Goal: Task Accomplishment & Management: Complete application form

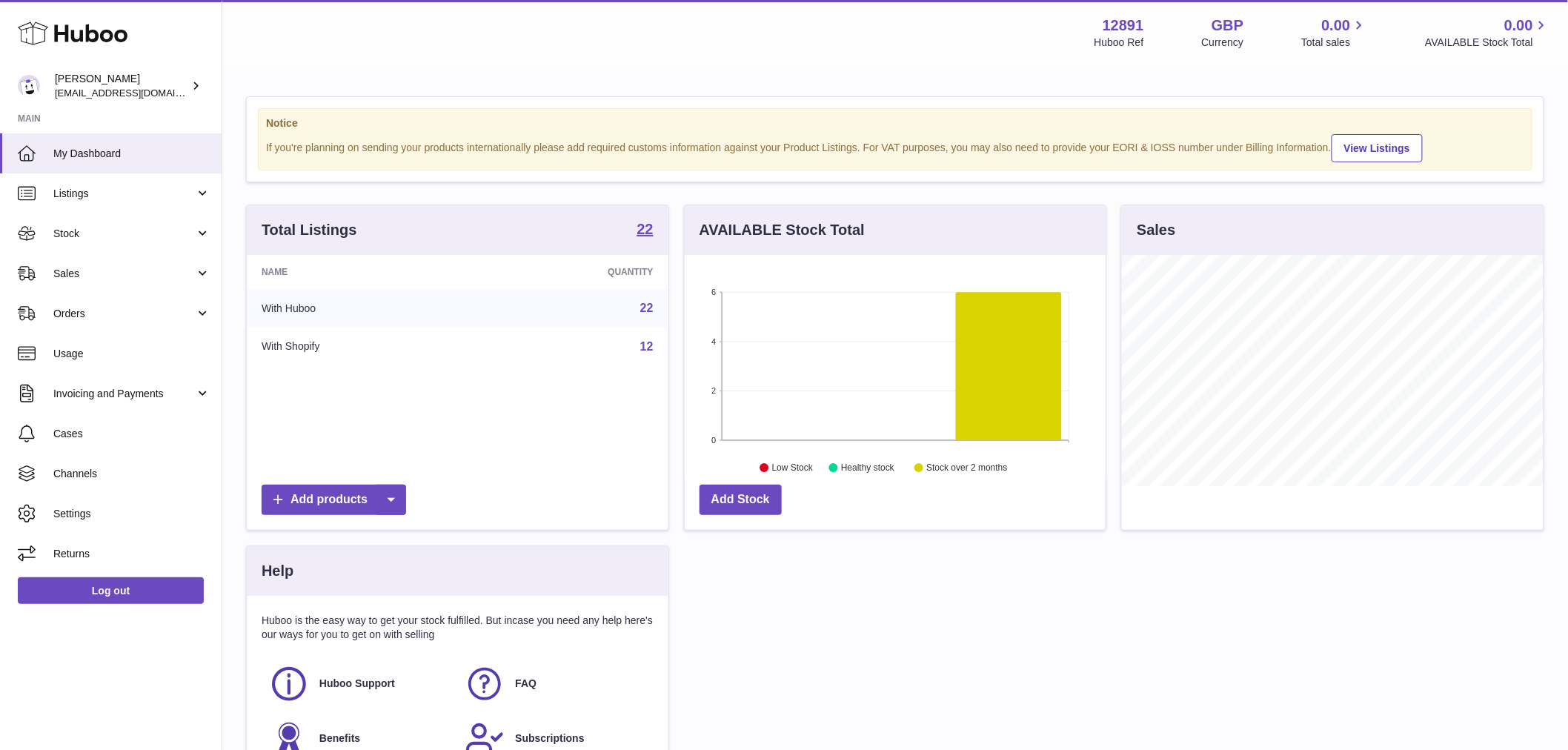
scroll to position [231, 421]
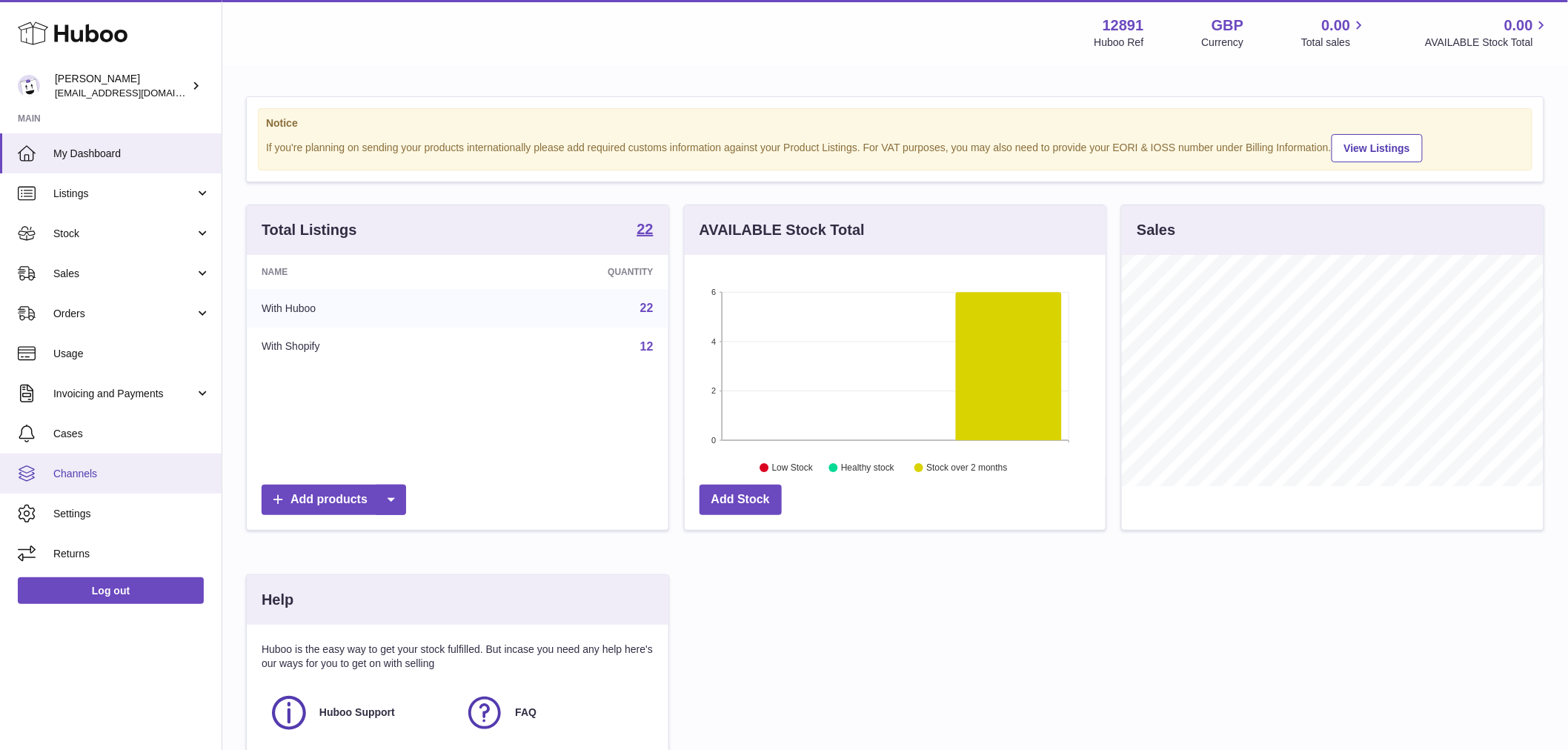
click at [115, 467] on span "Channels" at bounding box center [131, 473] width 157 height 14
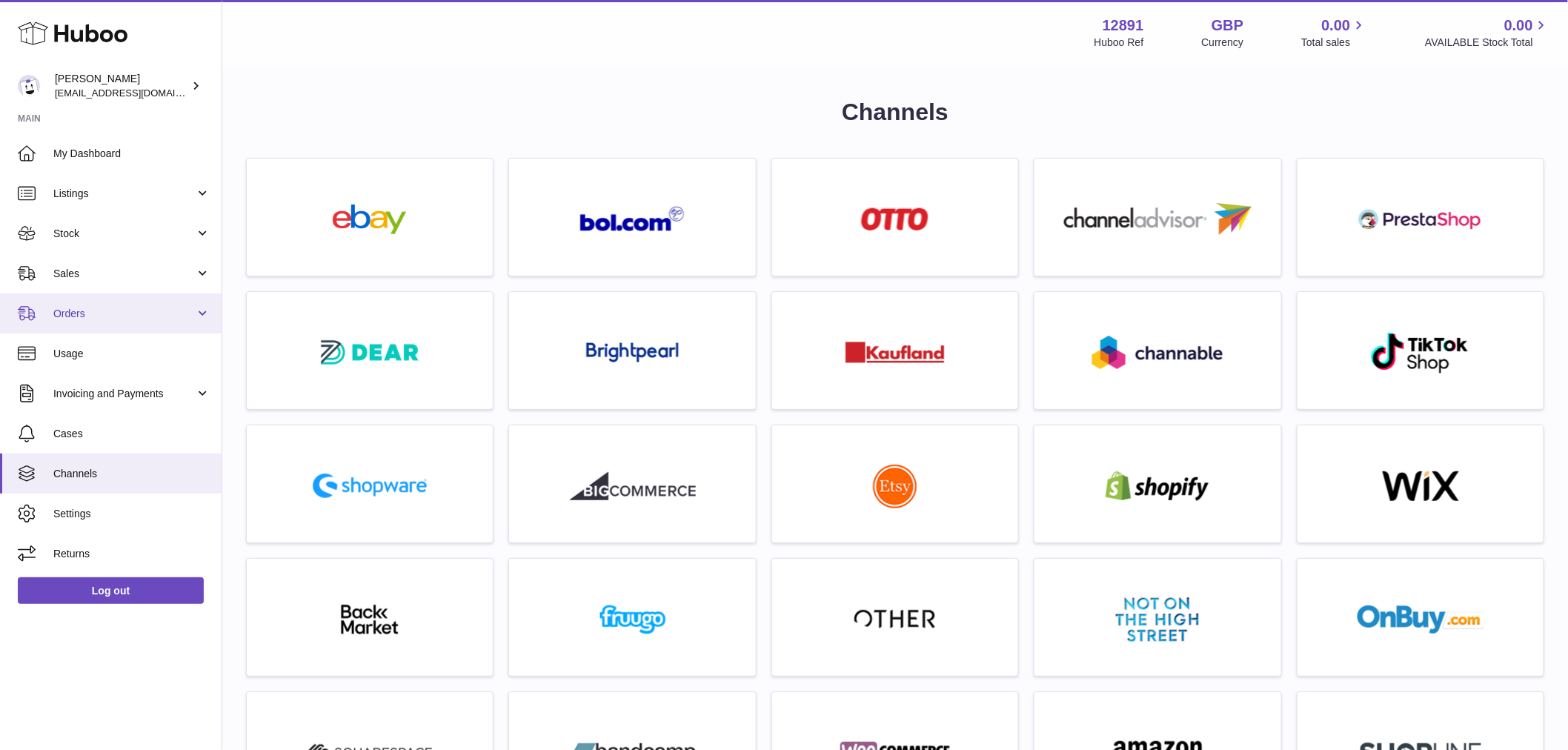
click at [85, 297] on link "Orders" at bounding box center [111, 313] width 222 height 40
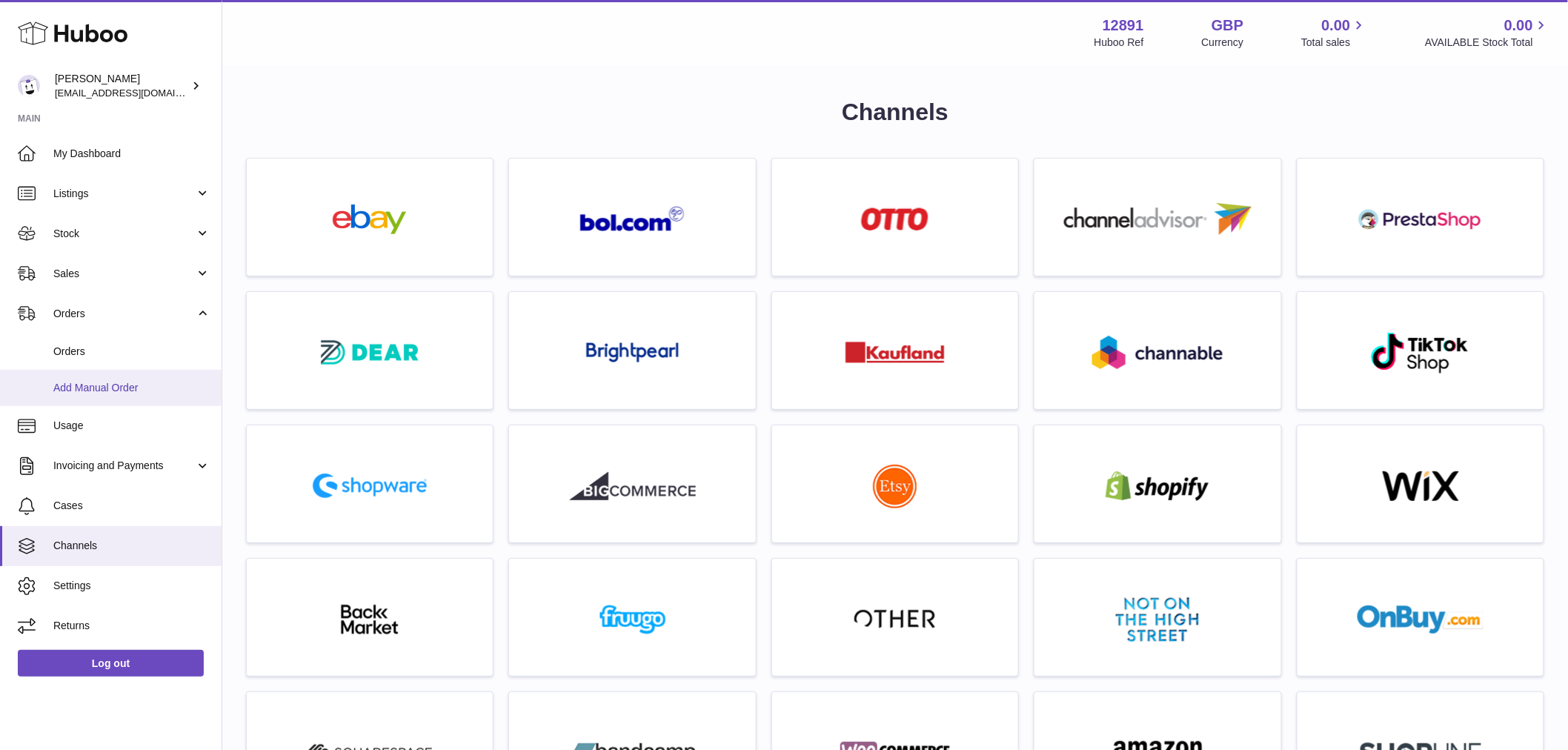
click at [114, 391] on span "Add Manual Order" at bounding box center [131, 387] width 157 height 14
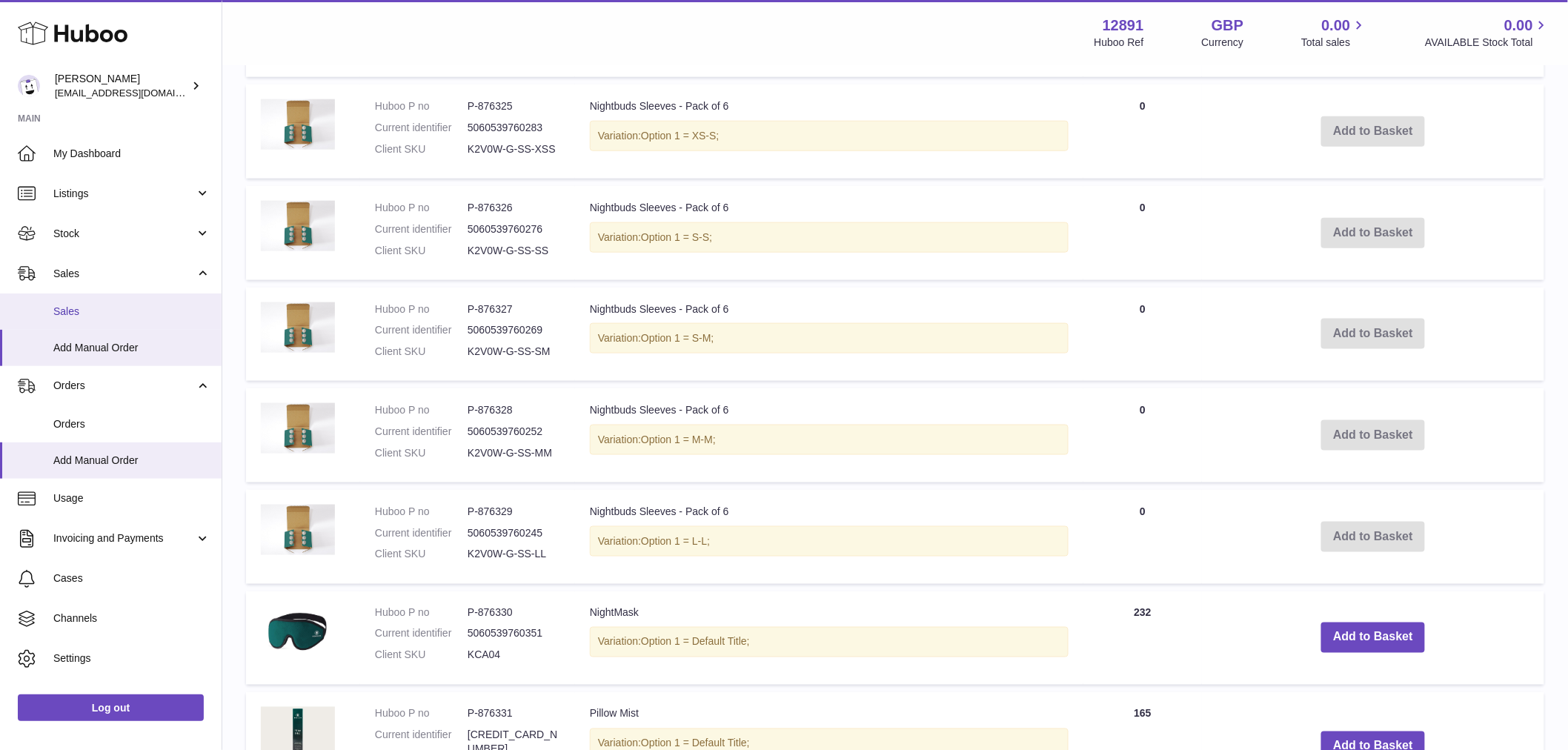
scroll to position [471, 0]
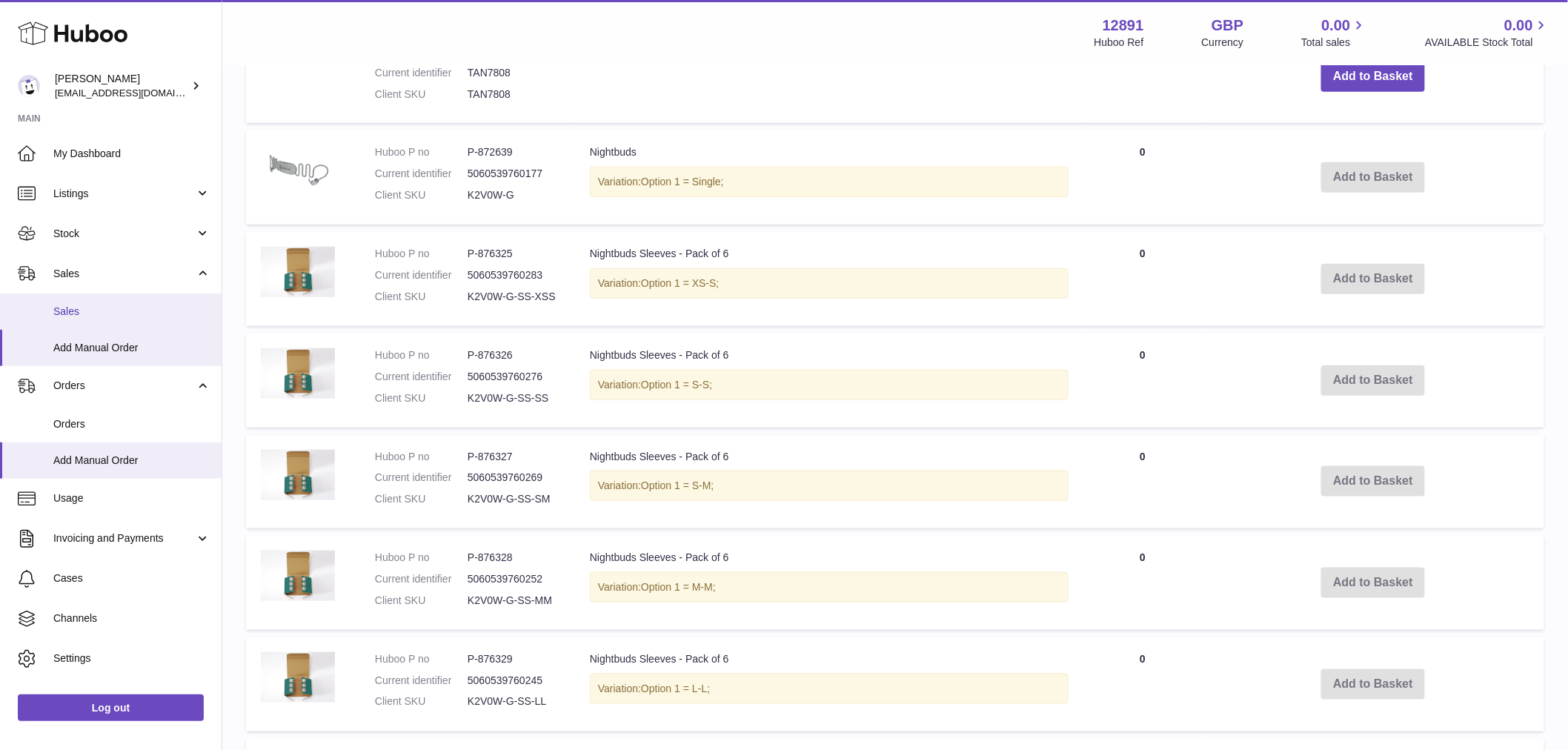
click at [77, 304] on span "Sales" at bounding box center [131, 311] width 157 height 14
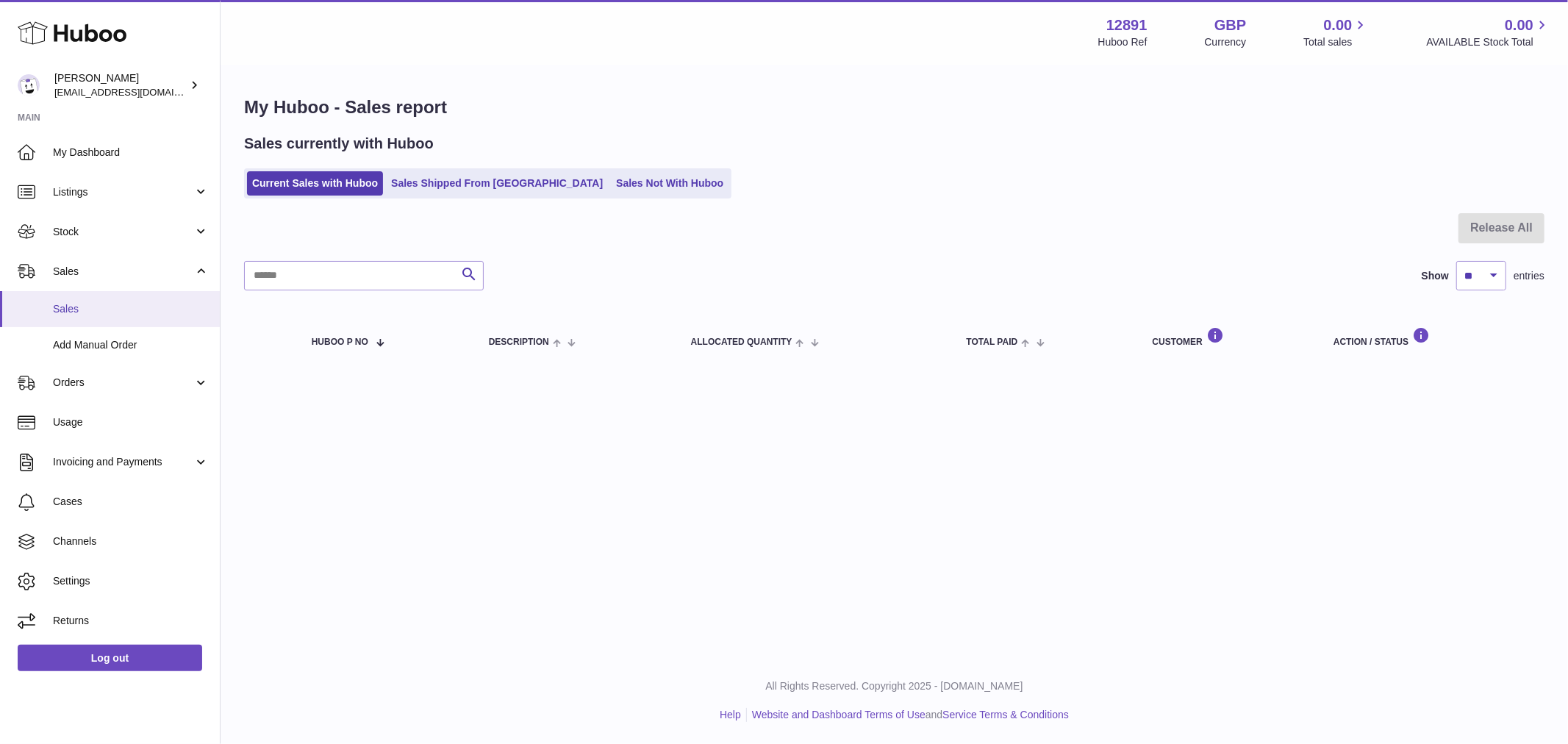
click at [111, 307] on span "Sales" at bounding box center [130, 309] width 156 height 14
click at [114, 349] on span "Add Manual Order" at bounding box center [130, 345] width 156 height 14
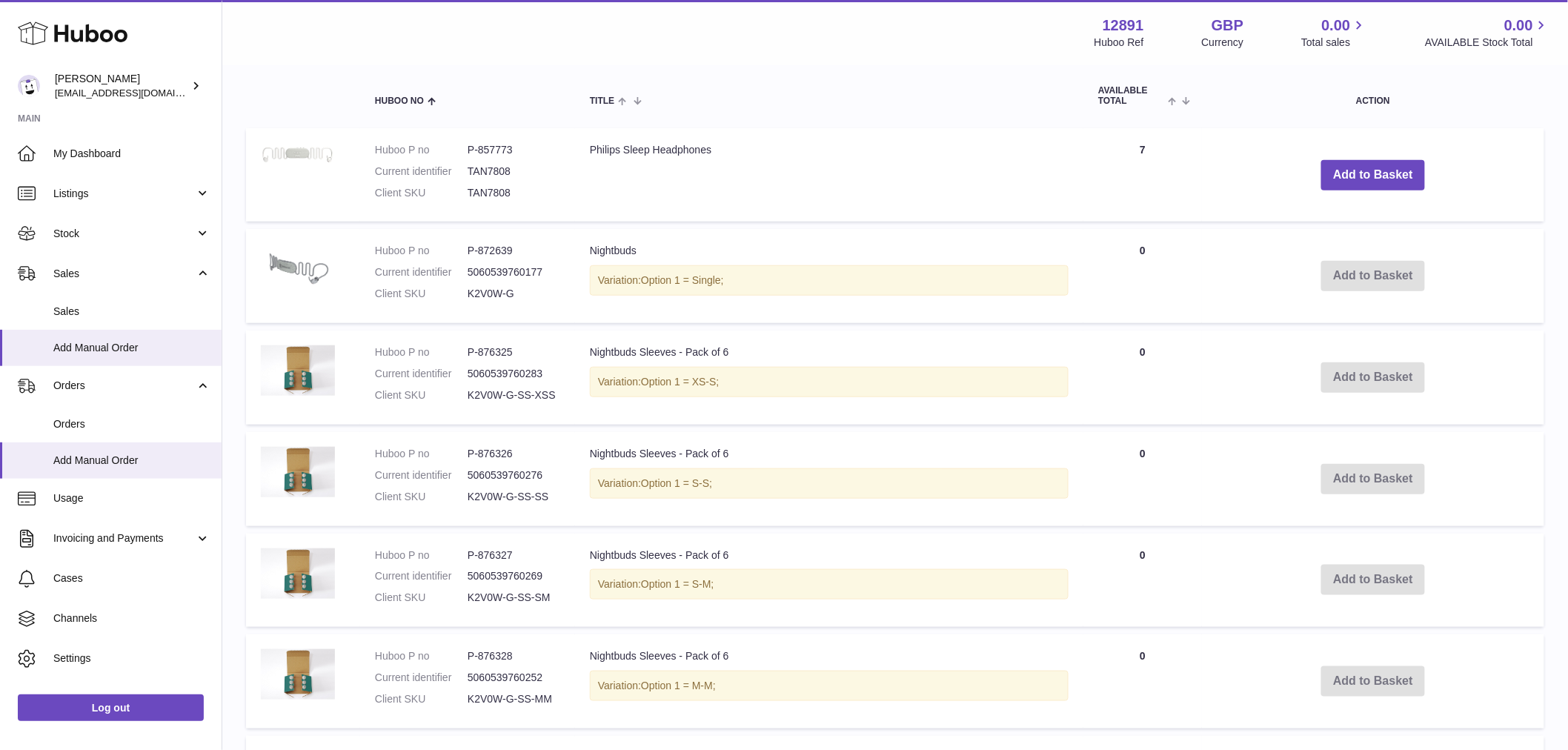
scroll to position [164, 0]
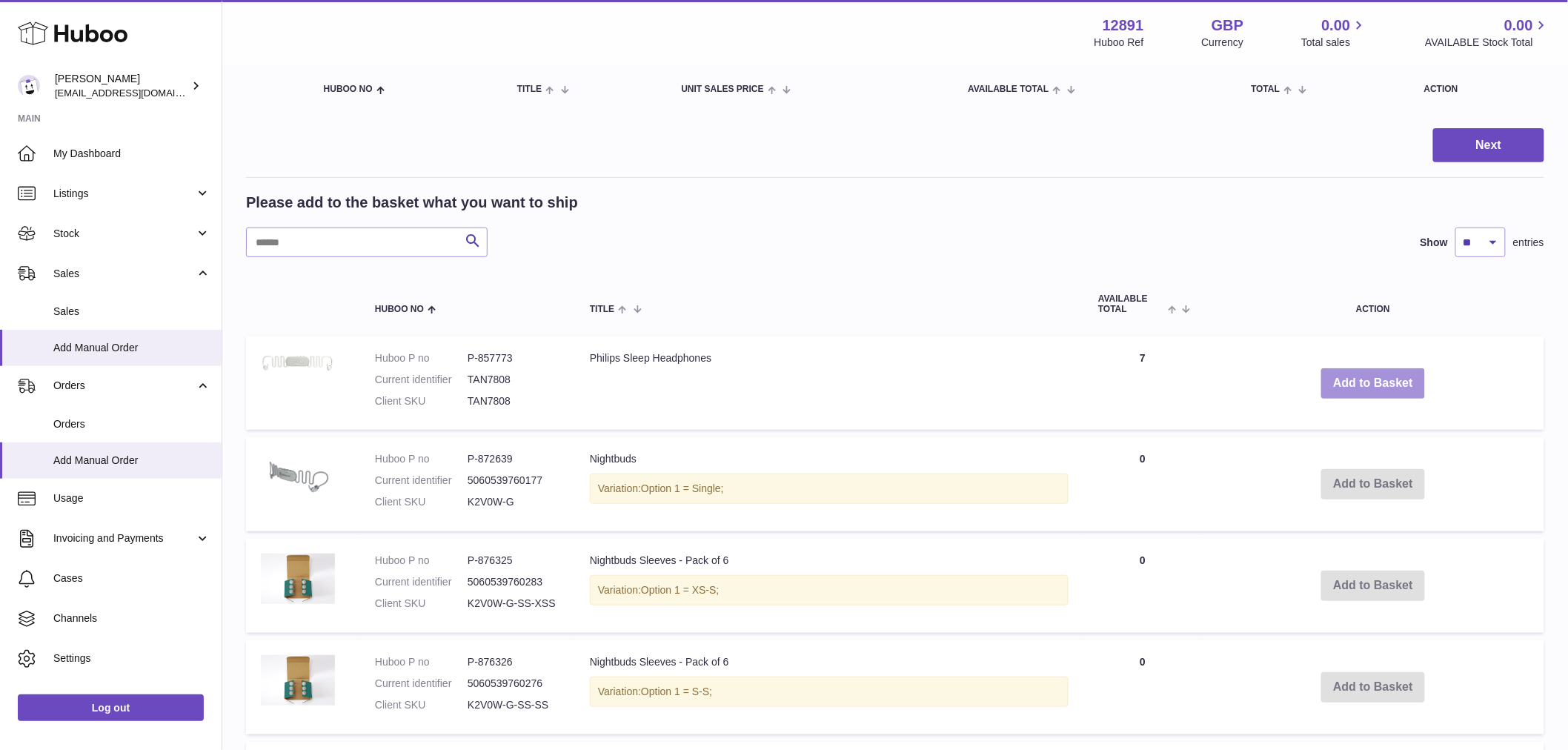
click at [1381, 385] on button "Add to Basket" at bounding box center [1373, 383] width 104 height 30
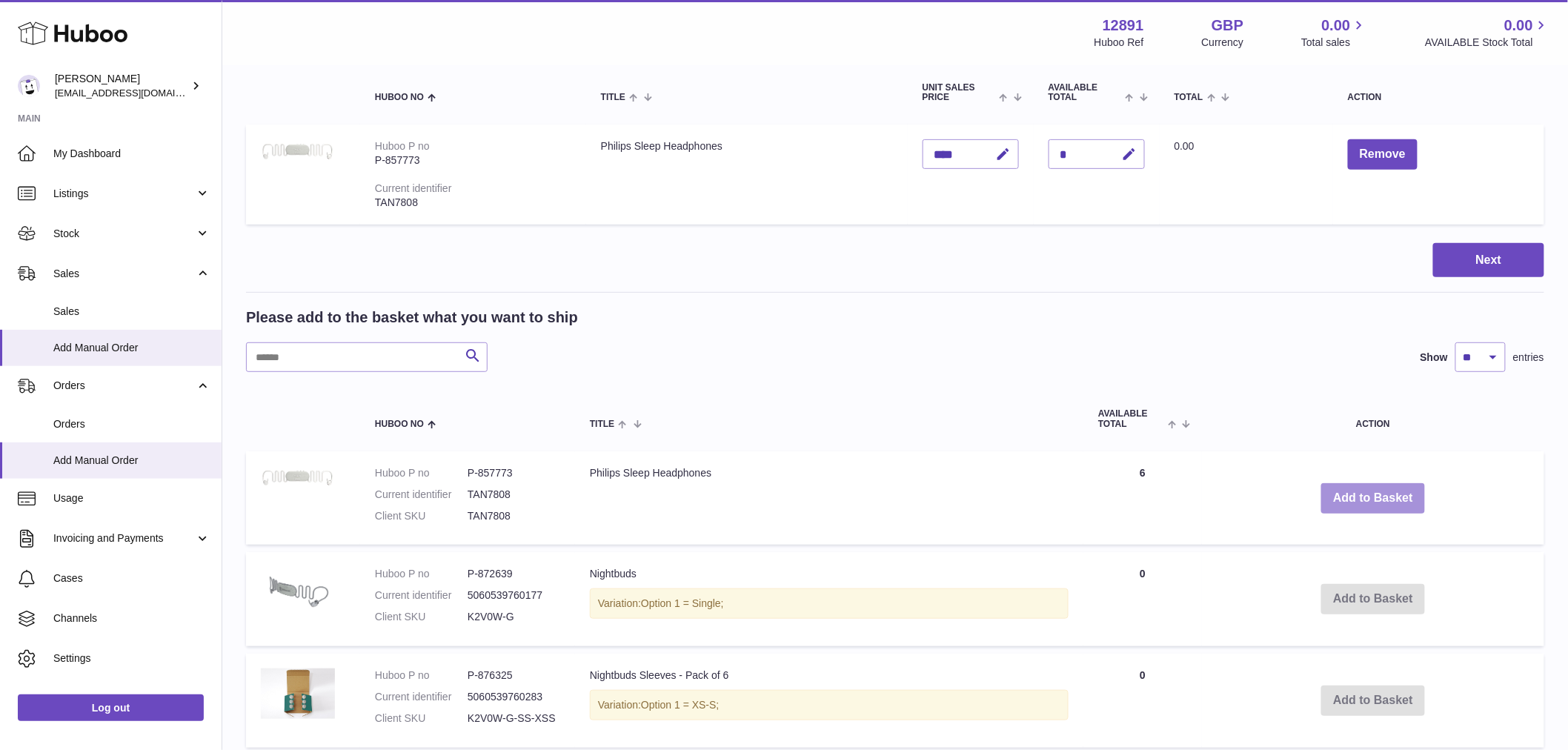
scroll to position [0, 0]
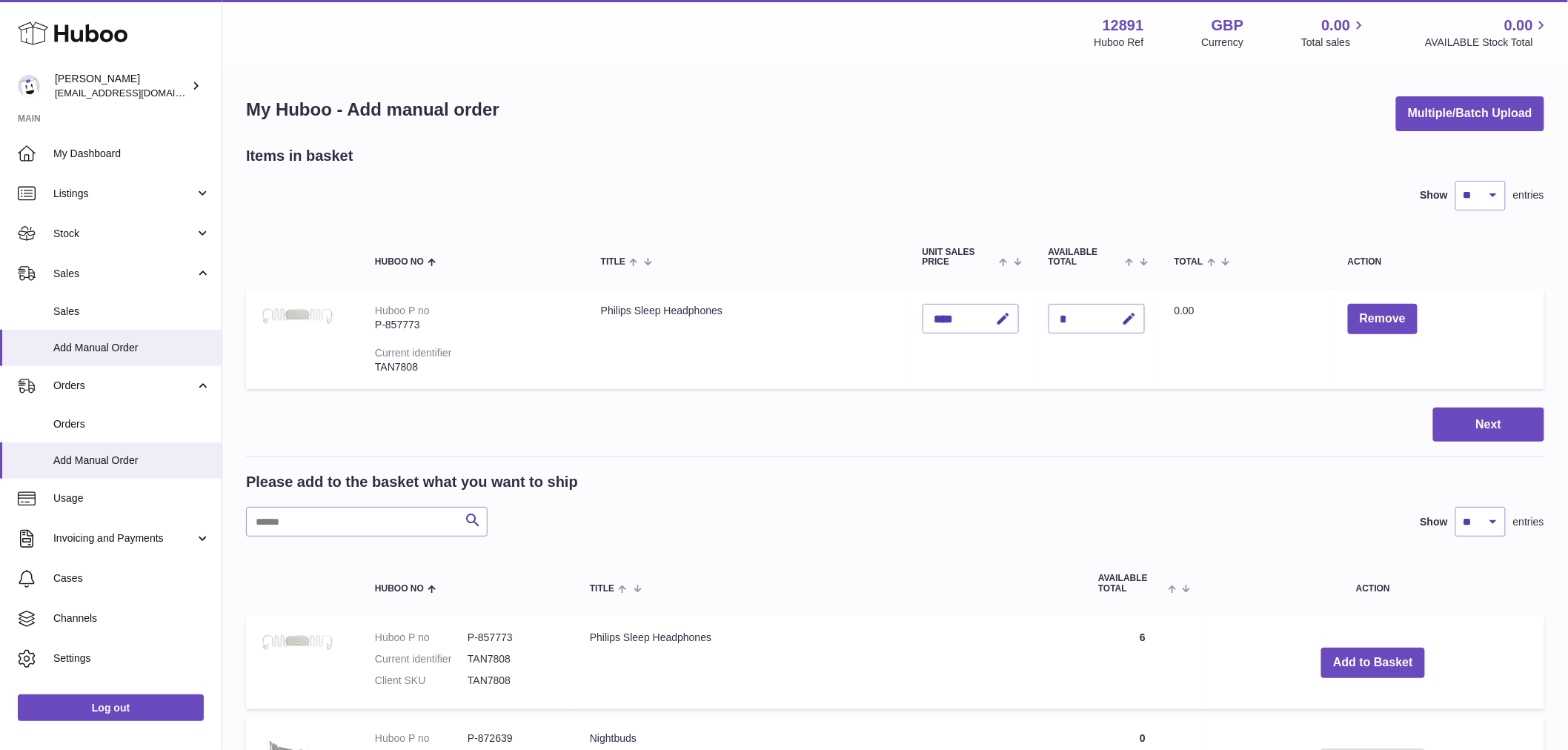
click at [1109, 322] on div "*" at bounding box center [1096, 318] width 97 height 29
click at [1134, 319] on button "button" at bounding box center [1127, 319] width 35 height 30
click at [1296, 408] on div "Next" at bounding box center [895, 425] width 1298 height 35
click at [1137, 322] on icon "submit" at bounding box center [1130, 318] width 13 height 13
click at [1106, 320] on icon "button" at bounding box center [1099, 318] width 13 height 13
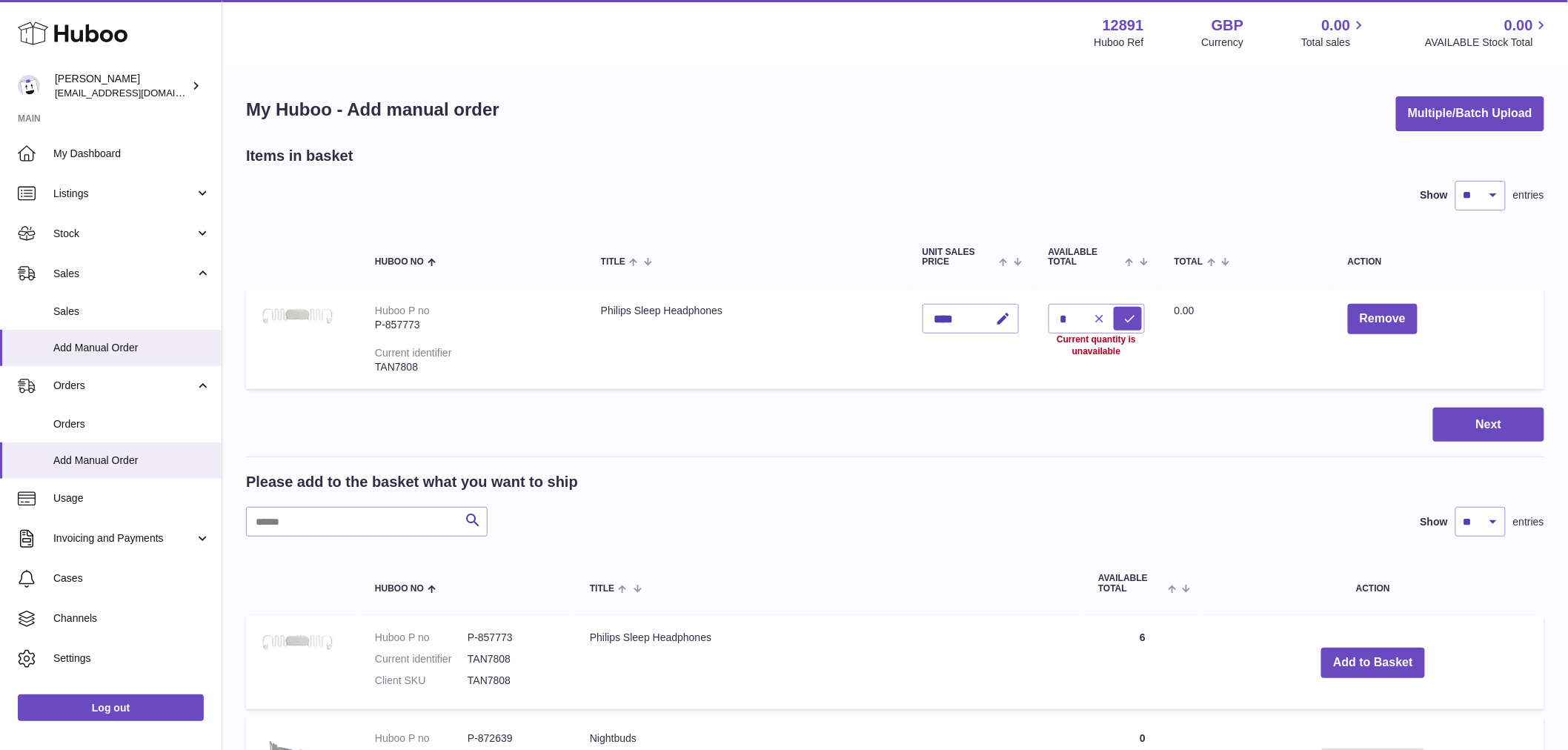
type input "*"
click at [1112, 316] on div "*" at bounding box center [1096, 318] width 97 height 29
click at [1138, 321] on icon "button" at bounding box center [1130, 319] width 16 height 16
click at [1137, 317] on icon "submit" at bounding box center [1130, 318] width 13 height 13
click at [1106, 319] on icon "button" at bounding box center [1099, 318] width 13 height 13
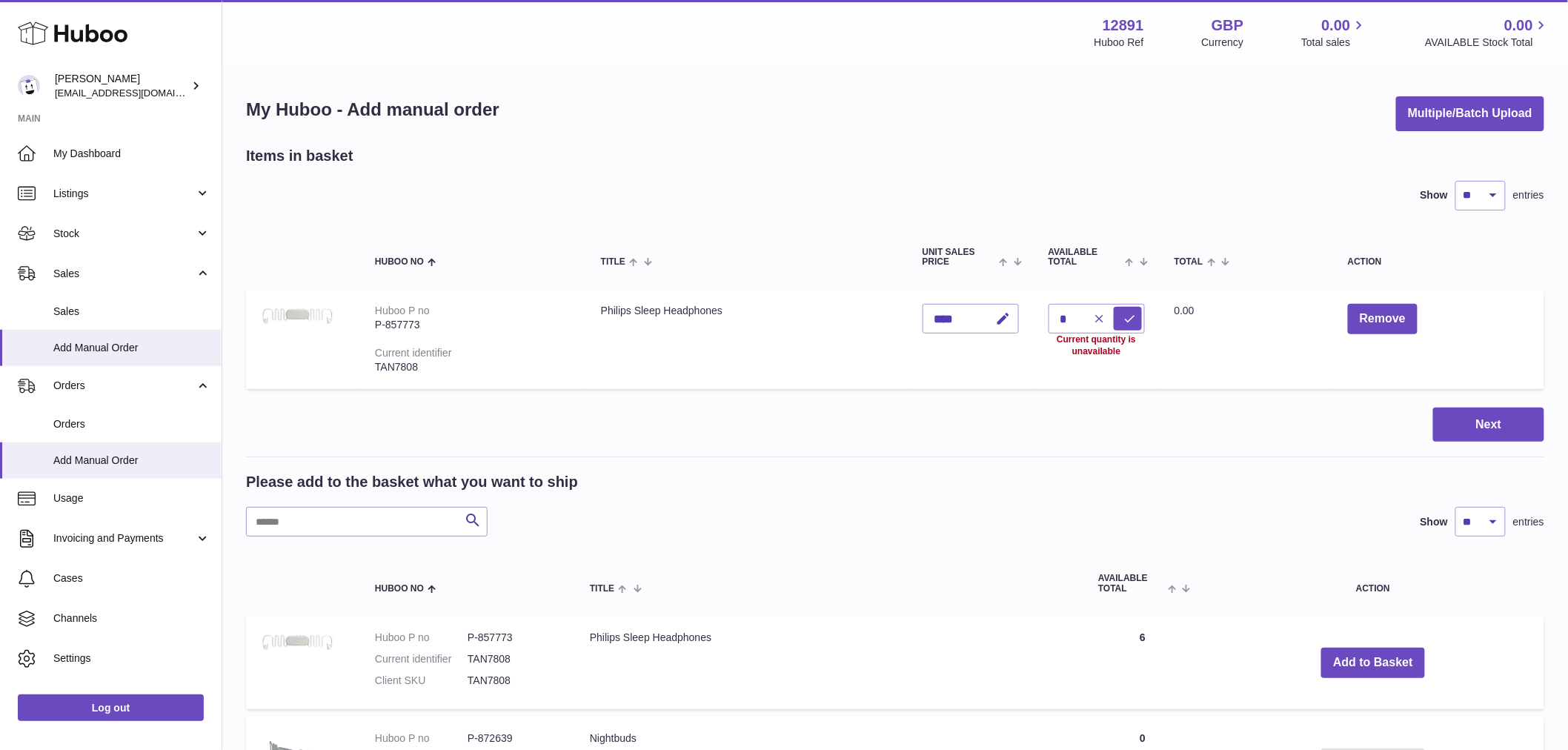
type input "*"
click at [1400, 313] on button "Remove" at bounding box center [1383, 319] width 70 height 30
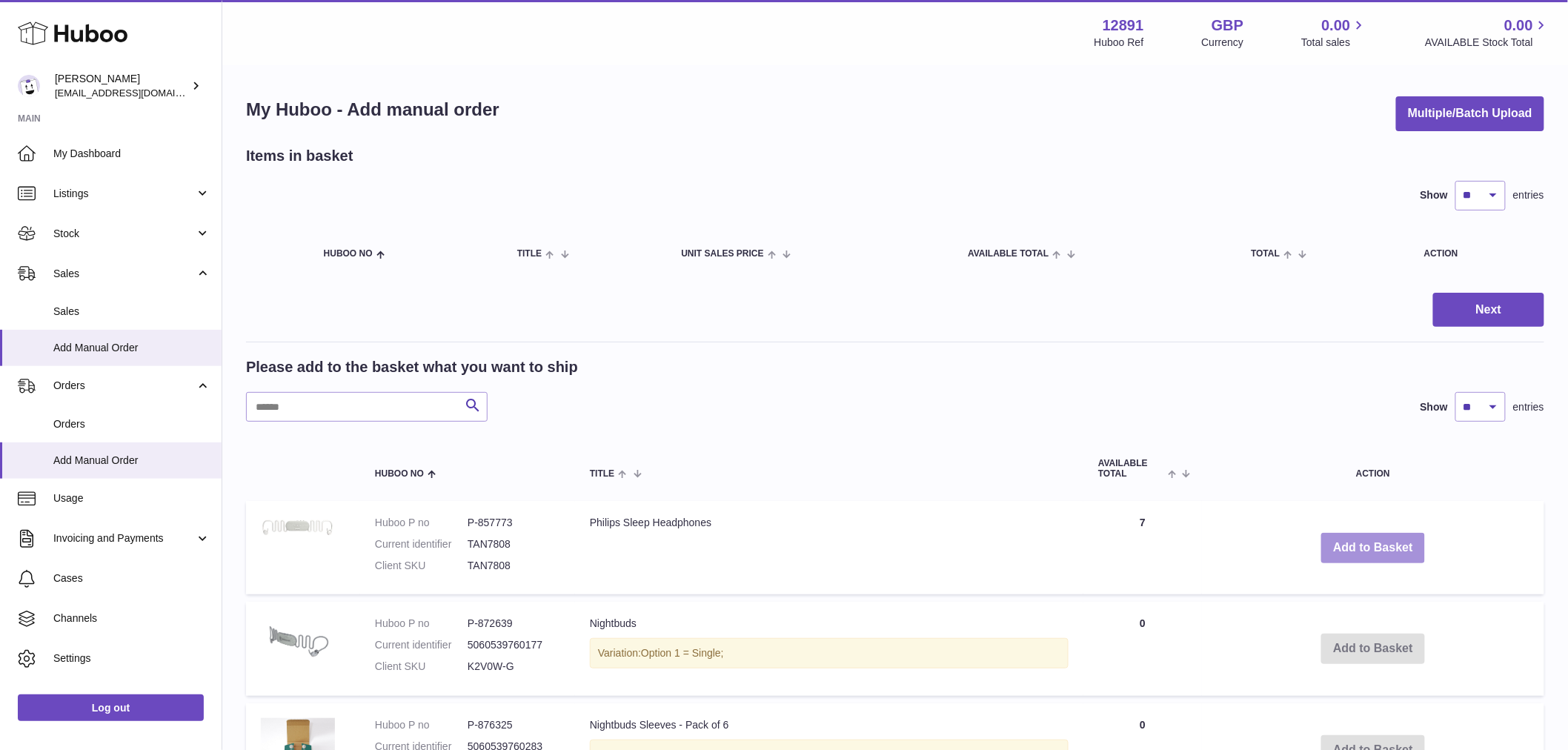
click at [1373, 551] on button "Add to Basket" at bounding box center [1373, 548] width 104 height 30
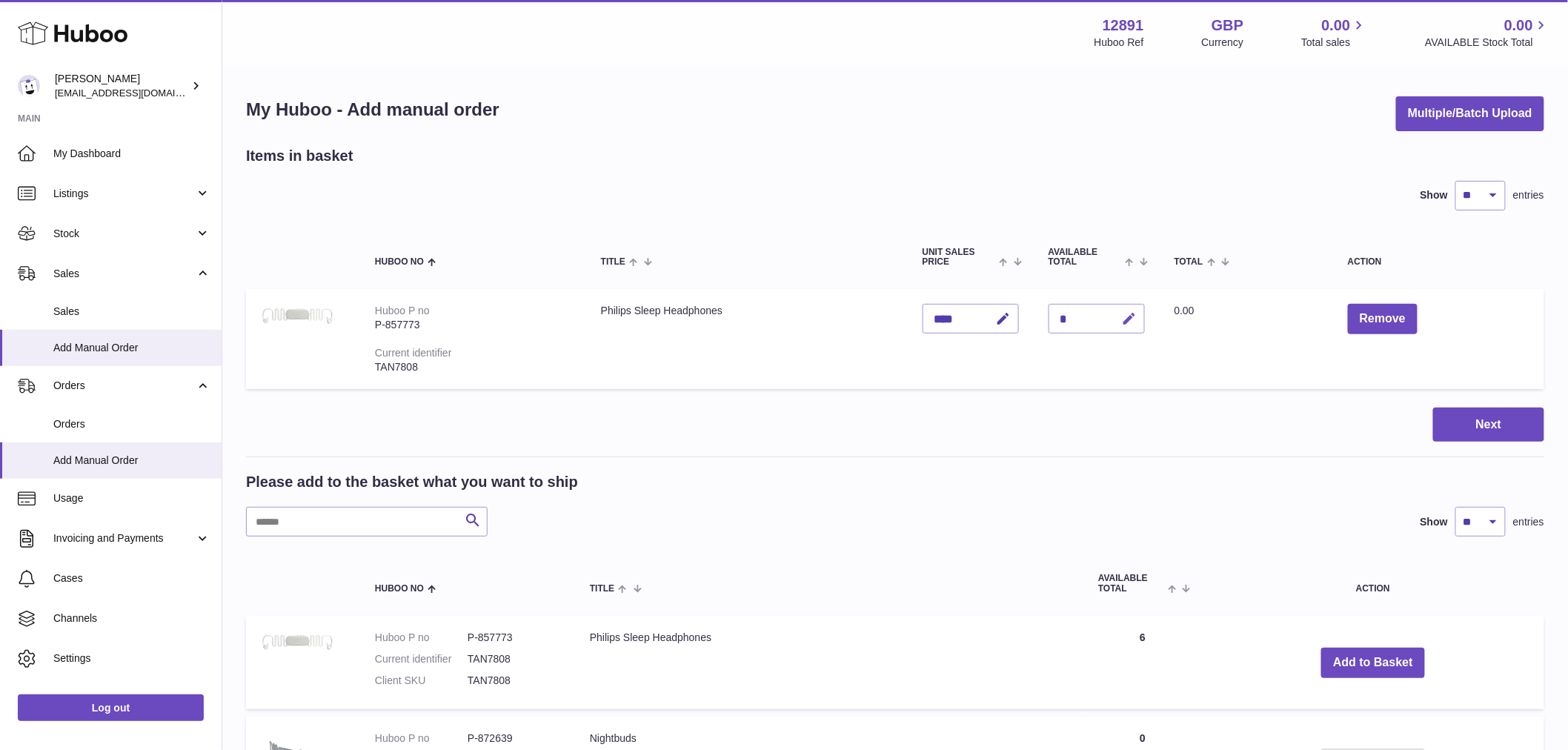
click at [1129, 314] on button "button" at bounding box center [1127, 319] width 35 height 30
click at [1114, 307] on button "submit" at bounding box center [1128, 318] width 28 height 24
click at [1129, 323] on div at bounding box center [1111, 318] width 61 height 24
click at [1106, 318] on icon "button" at bounding box center [1099, 318] width 13 height 13
type input "*"
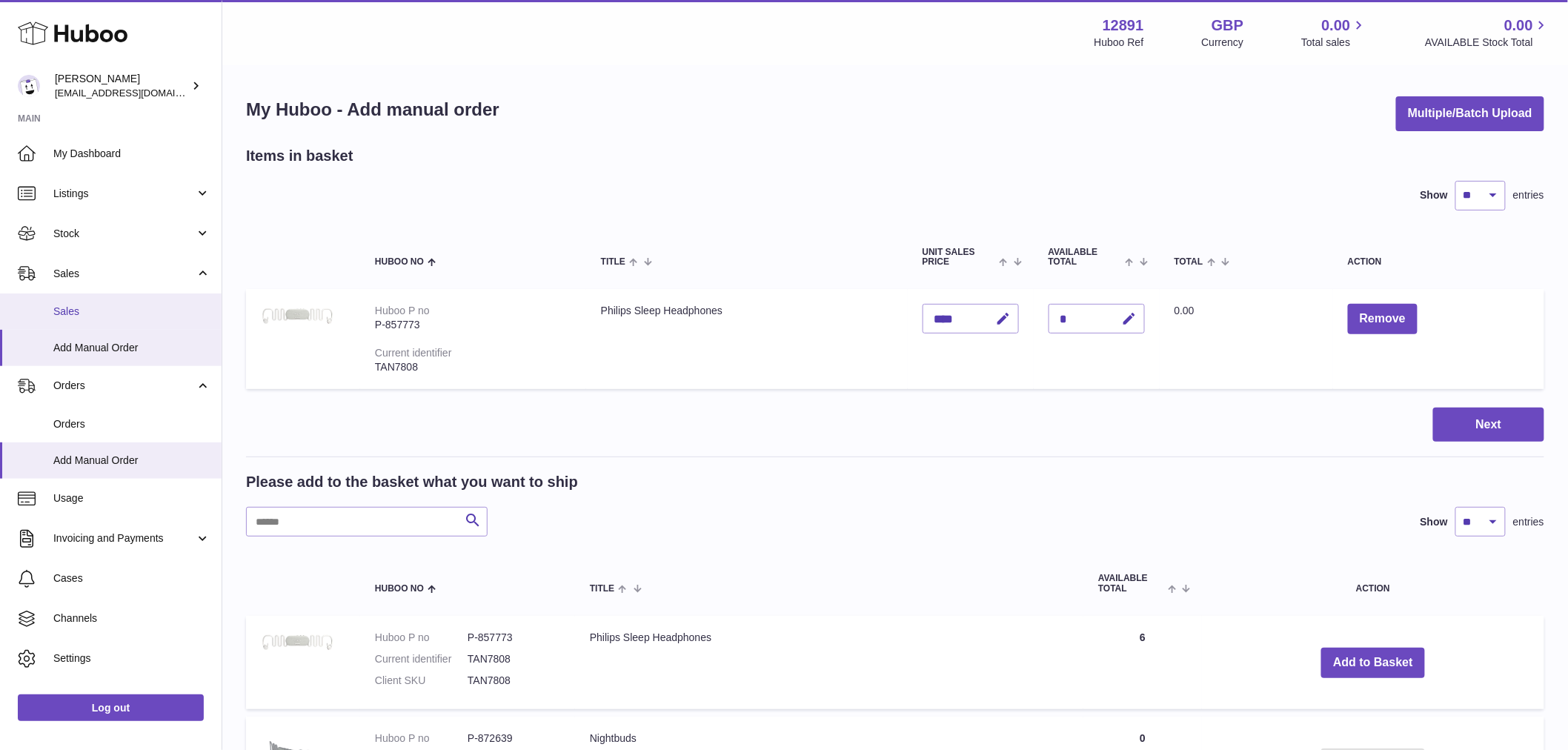
click at [79, 311] on span "Sales" at bounding box center [131, 311] width 157 height 14
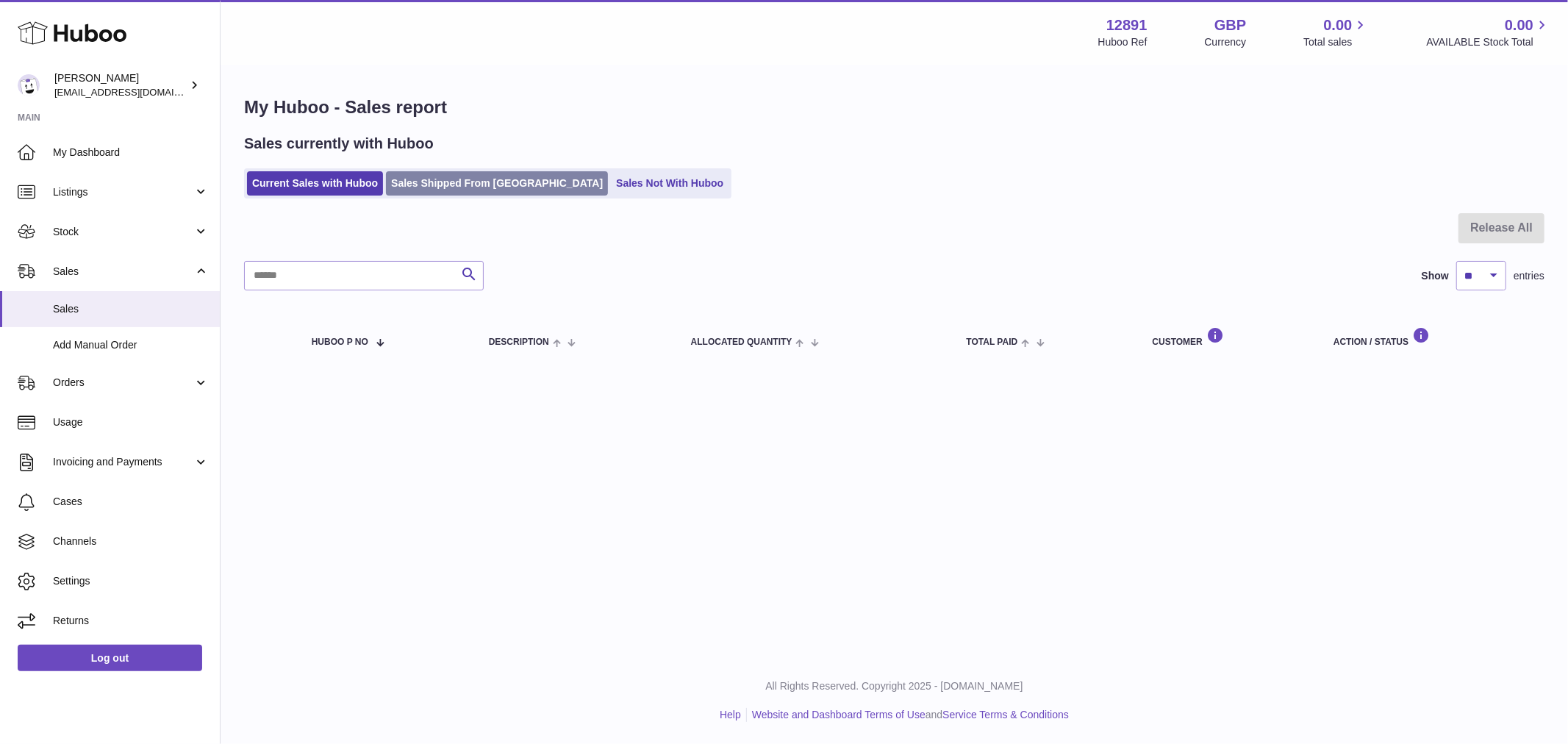
click at [502, 186] on link "Sales Shipped From Huboo" at bounding box center [497, 184] width 222 height 25
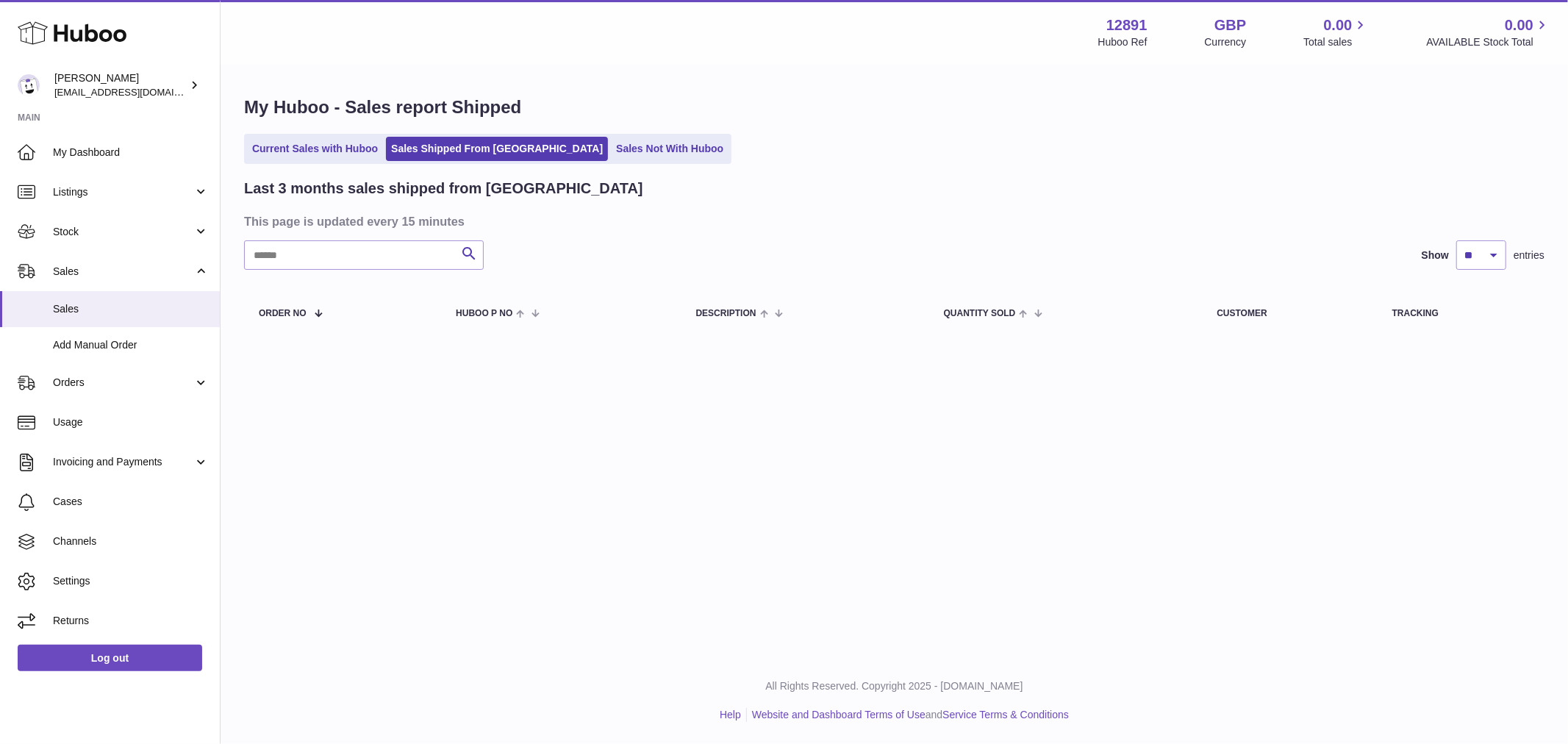
click at [598, 181] on div "Last 3 months sales shipped from [GEOGRAPHIC_DATA]" at bounding box center [894, 188] width 1301 height 20
click at [614, 156] on link "Sales Not With Huboo" at bounding box center [670, 149] width 118 height 25
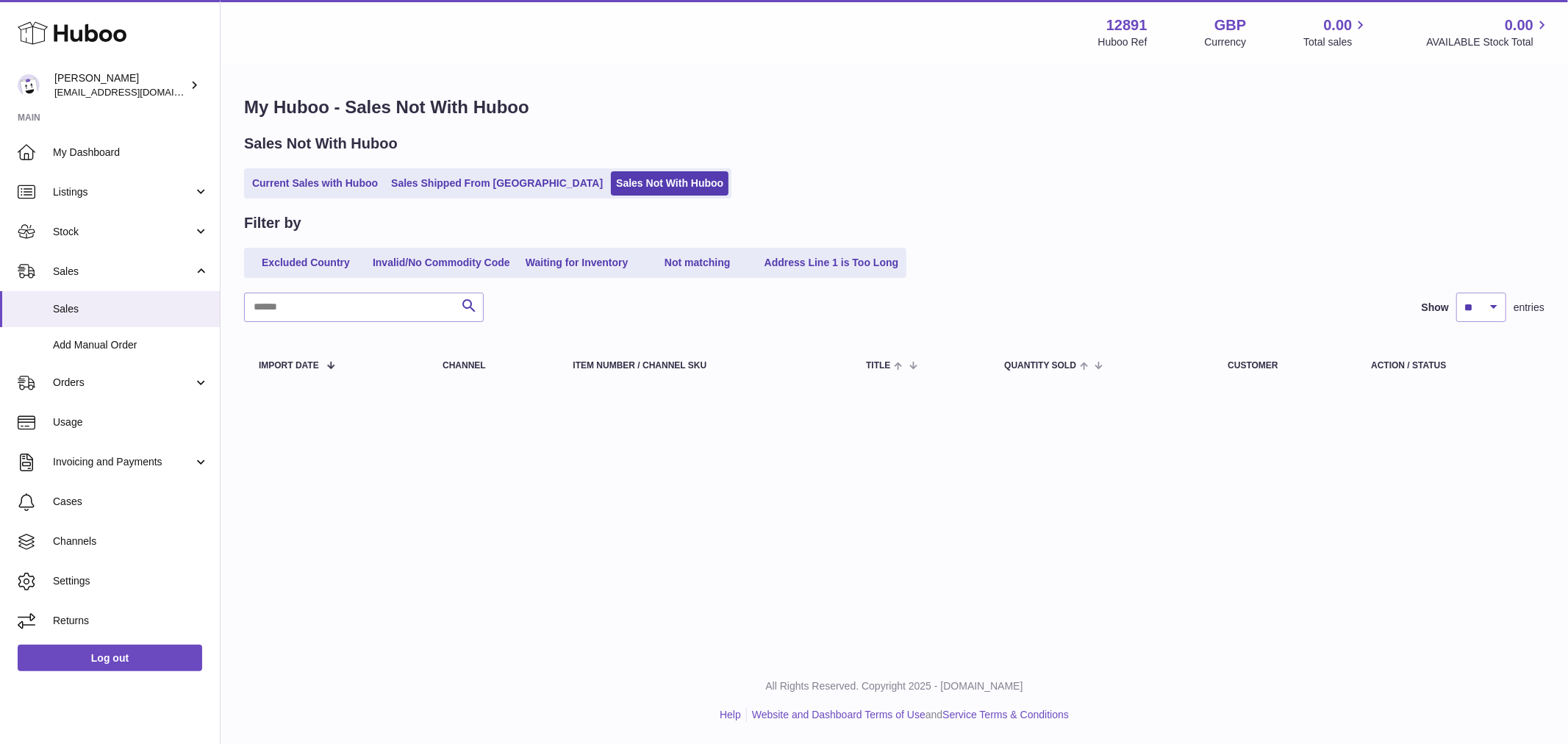
drag, startPoint x: 1136, startPoint y: 25, endPoint x: 1057, endPoint y: 20, distance: 79.2
click at [1057, 20] on div "Menu Huboo 12891 Huboo Ref GBP Currency 0.00 Total sales 0.00 AVAILABLE Stock T…" at bounding box center [894, 33] width 1312 height 33
drag, startPoint x: 1133, startPoint y: 22, endPoint x: 1093, endPoint y: 23, distance: 40.0
click at [1098, 23] on div "12891 Huboo Ref" at bounding box center [1123, 33] width 49 height 33
click at [1144, 23] on div "12891 Huboo Ref GBP Currency 0.00 Total sales 0.00 AVAILABLE Stock Total" at bounding box center [1324, 33] width 452 height 33
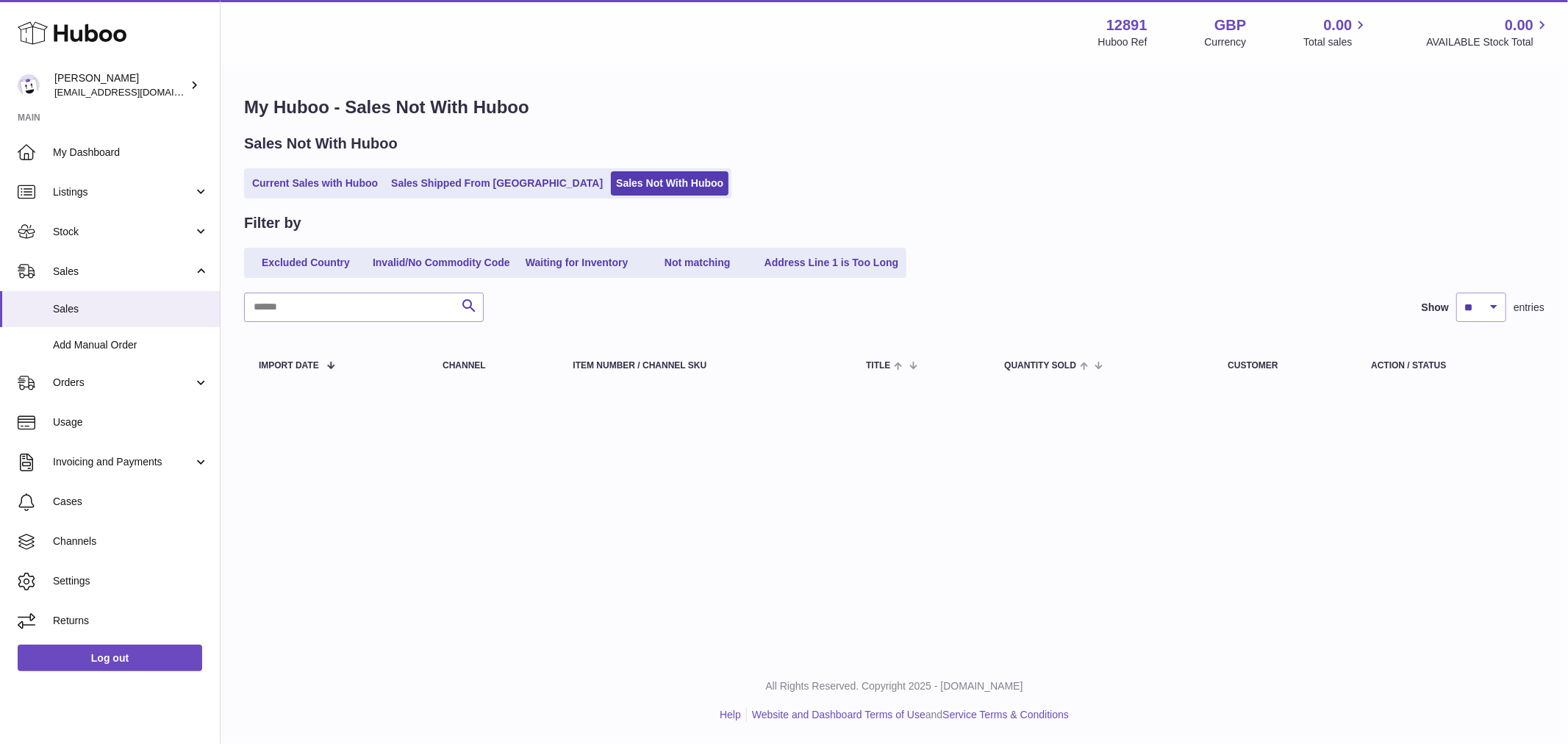
click at [1138, 20] on div "12891 Huboo Ref GBP Currency 0.00 Total sales 0.00 AVAILABLE Stock Total" at bounding box center [1324, 33] width 452 height 33
drag, startPoint x: 1136, startPoint y: 22, endPoint x: 1097, endPoint y: 20, distance: 39.1
click at [1098, 20] on div "12891 Huboo Ref" at bounding box center [1123, 33] width 49 height 33
copy strong "12891"
